Goal: Transaction & Acquisition: Purchase product/service

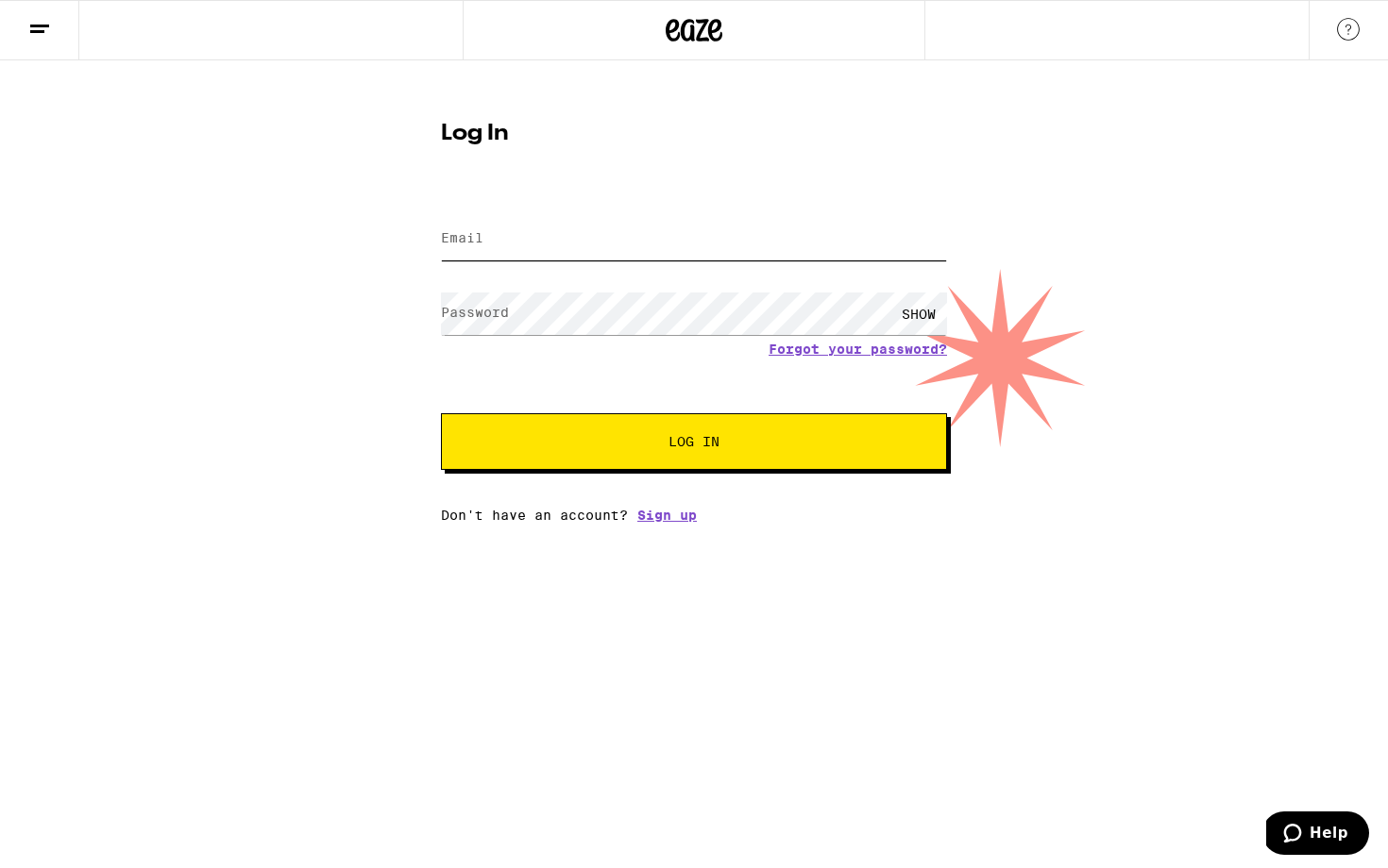
click at [593, 249] on input "Email" at bounding box center [694, 239] width 506 height 42
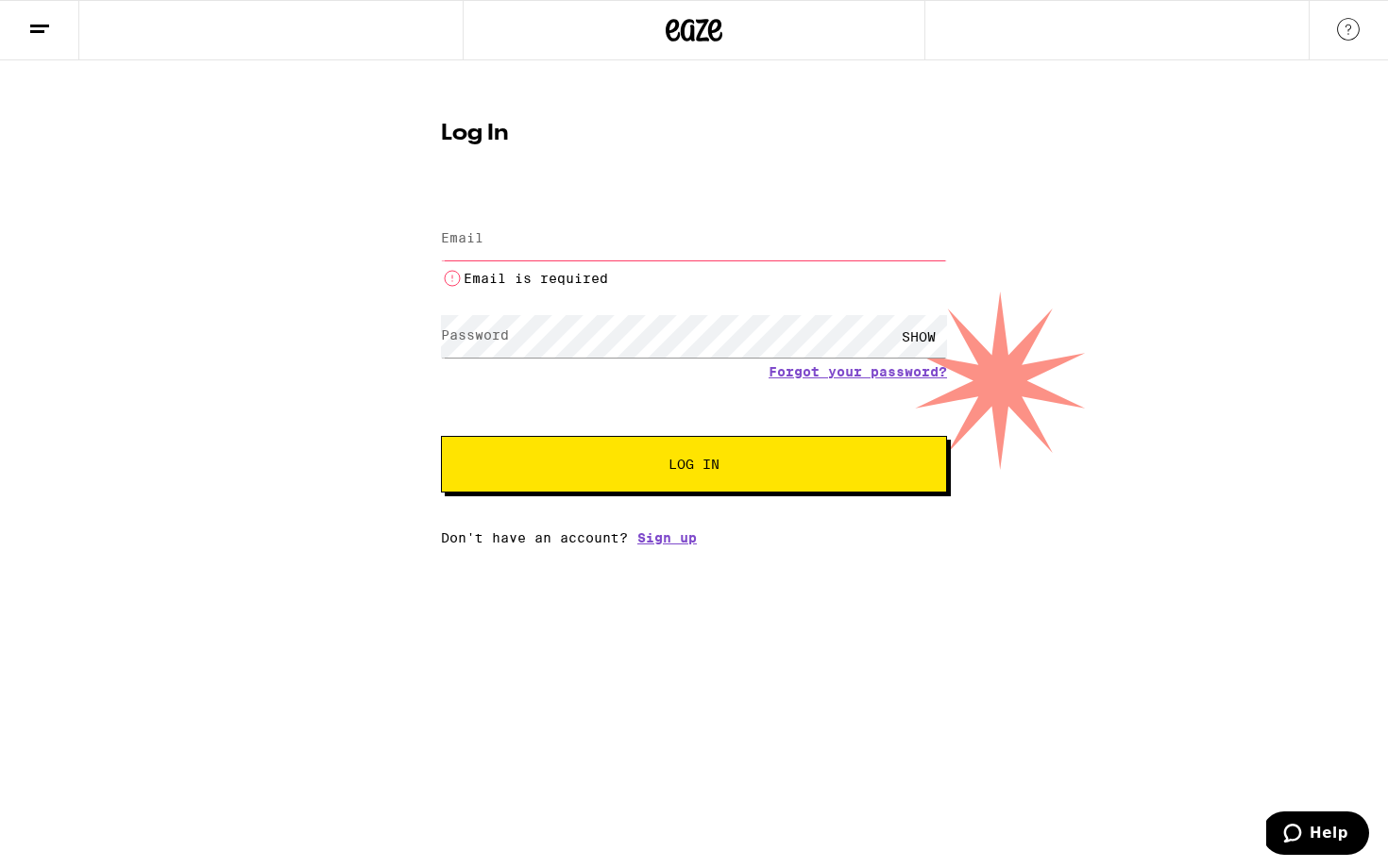
type input "[EMAIL_ADDRESS][DOMAIN_NAME]"
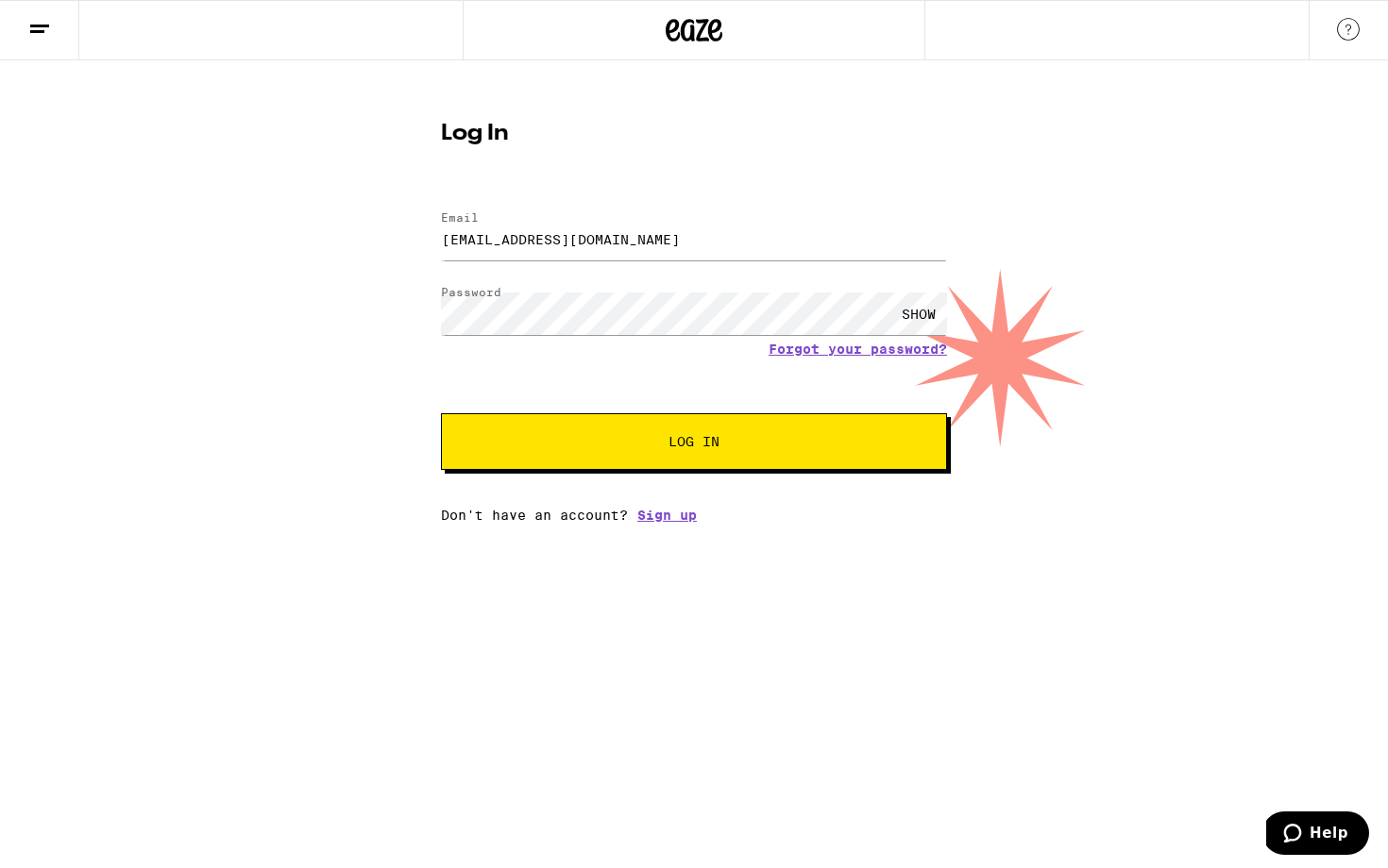
click at [691, 487] on div "Email Email [EMAIL_ADDRESS][DOMAIN_NAME] Password Password SHOW Forgot your pas…" at bounding box center [694, 357] width 506 height 330
click at [691, 455] on button "Log In" at bounding box center [694, 441] width 506 height 57
